Goal: Task Accomplishment & Management: Complete application form

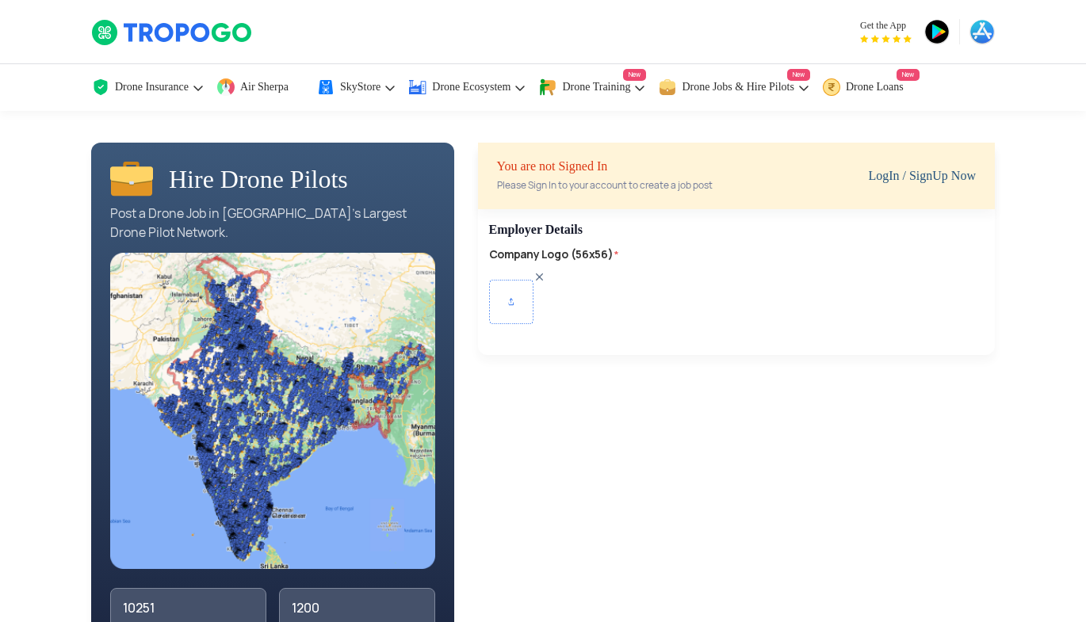
click at [894, 175] on link "LogIn / SignUp Now" at bounding box center [922, 175] width 108 height 13
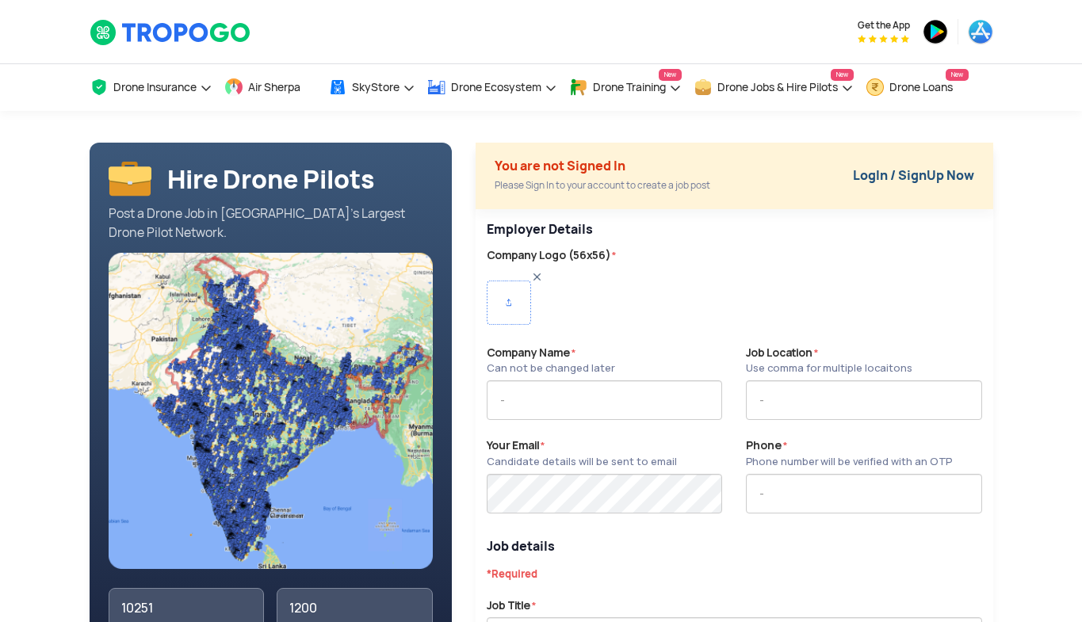
click at [875, 174] on link "LogIn / SignUp Now" at bounding box center [913, 175] width 121 height 17
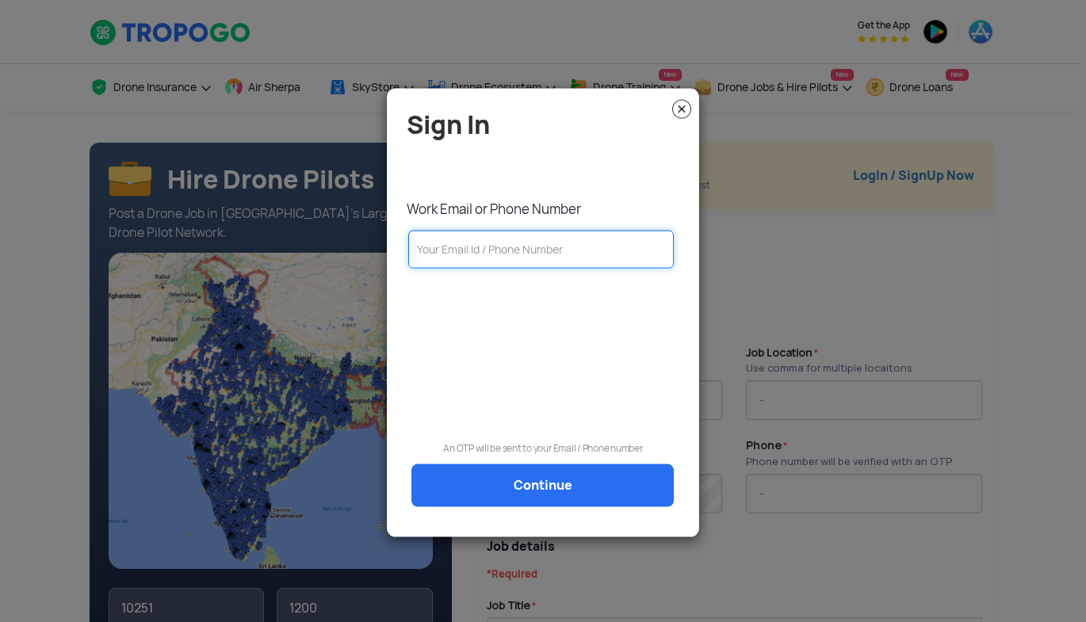
click at [533, 246] on input "text" at bounding box center [540, 249] width 265 height 38
type input "9945231308"
click at [548, 485] on link "Continue" at bounding box center [542, 485] width 262 height 43
click at [525, 484] on link "Continue" at bounding box center [542, 485] width 262 height 43
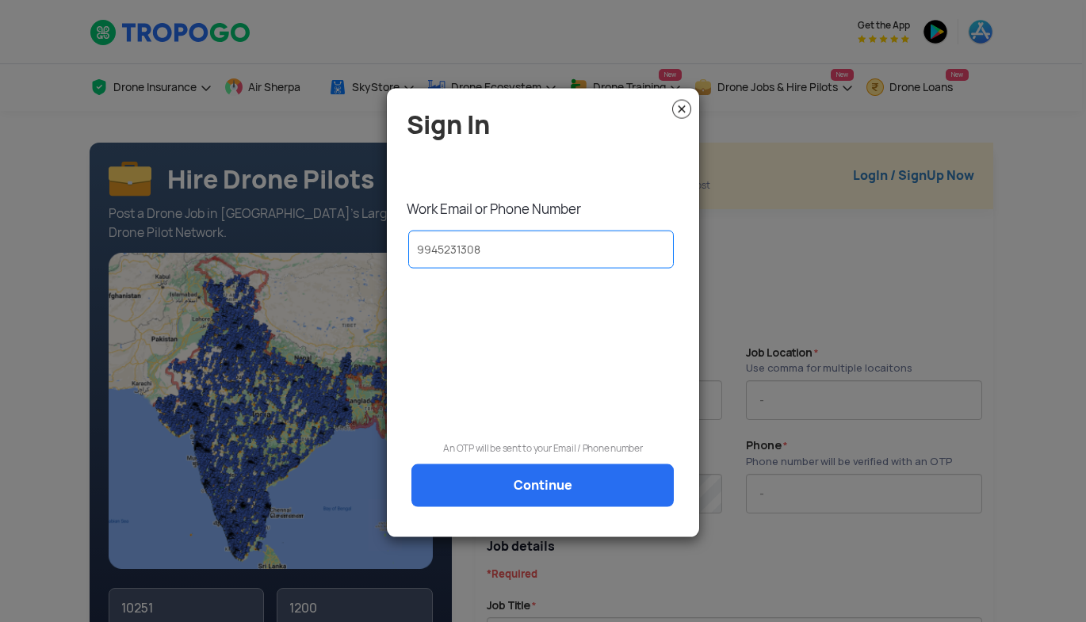
click at [525, 484] on link "Continue" at bounding box center [542, 485] width 262 height 43
click at [683, 105] on img at bounding box center [681, 108] width 19 height 19
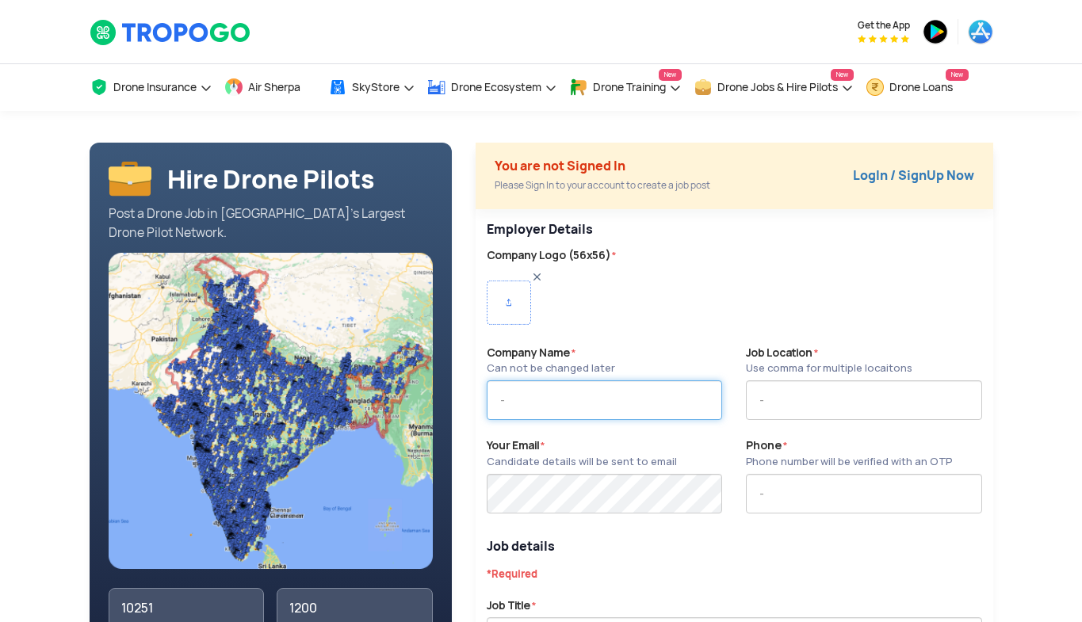
click at [678, 418] on input "text" at bounding box center [604, 400] width 235 height 40
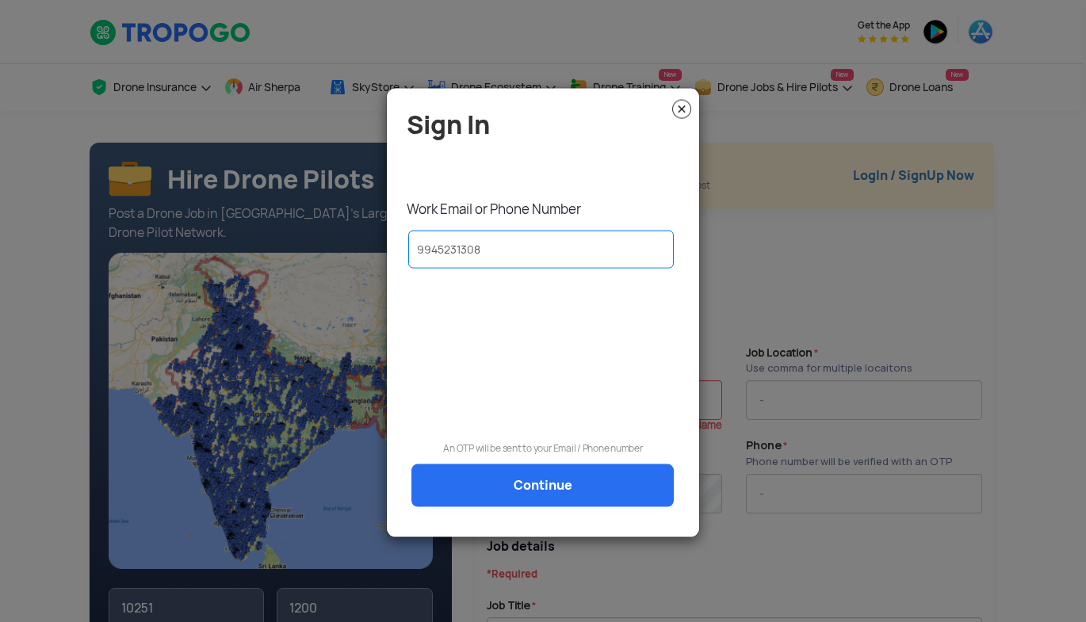
click at [567, 490] on link "Continue" at bounding box center [542, 485] width 262 height 43
click at [583, 475] on link "Continue" at bounding box center [542, 485] width 262 height 43
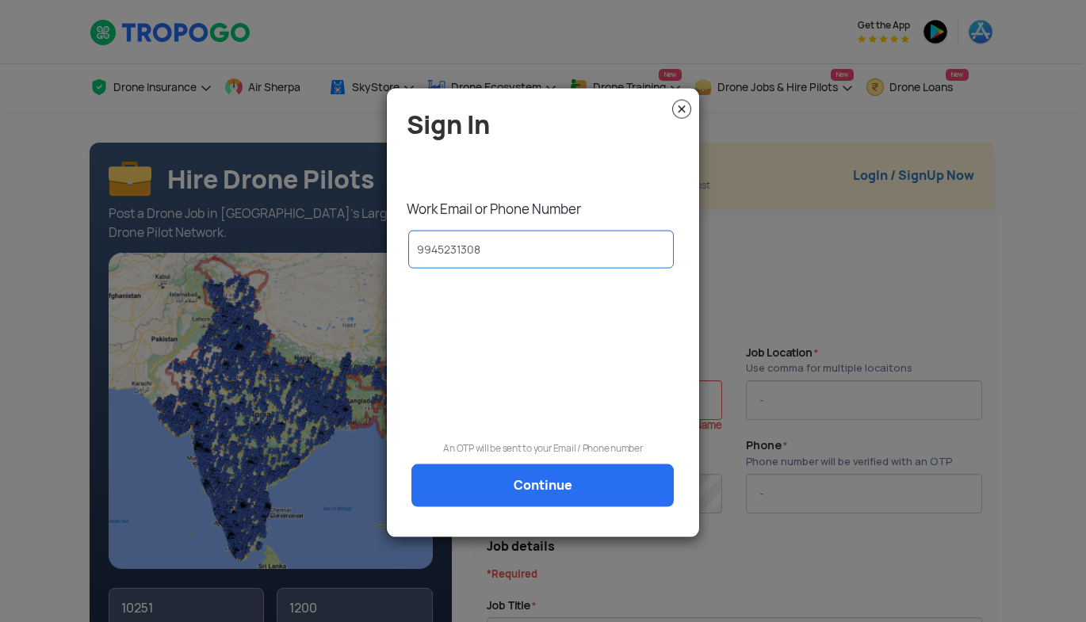
click at [583, 475] on link "Continue" at bounding box center [542, 485] width 262 height 43
click at [653, 488] on link "Continue" at bounding box center [542, 485] width 262 height 43
click at [609, 475] on link "Continue" at bounding box center [542, 485] width 262 height 43
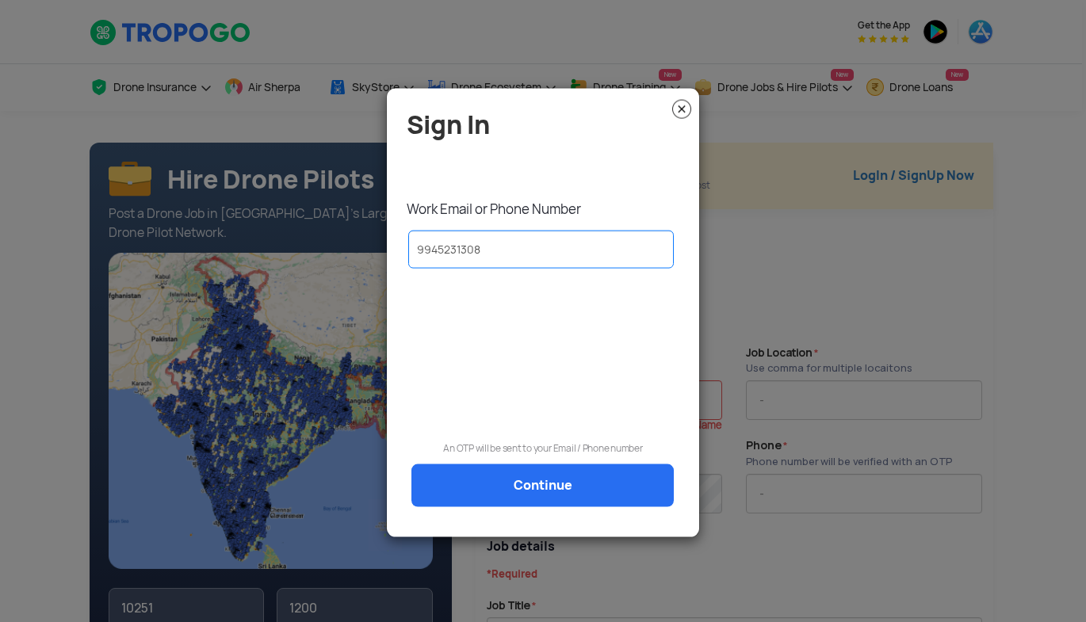
click at [609, 475] on link "Continue" at bounding box center [542, 485] width 262 height 43
click at [687, 106] on img at bounding box center [681, 108] width 19 height 19
